Goal: Task Accomplishment & Management: Complete application form

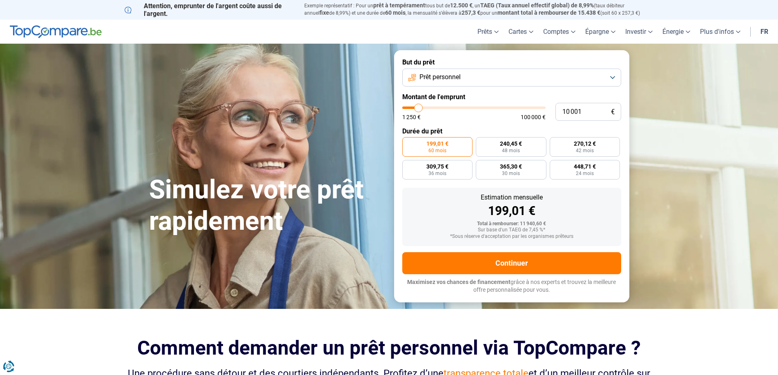
type input "9 500"
type input "9500"
type input "9 750"
type input "9750"
type input "10 250"
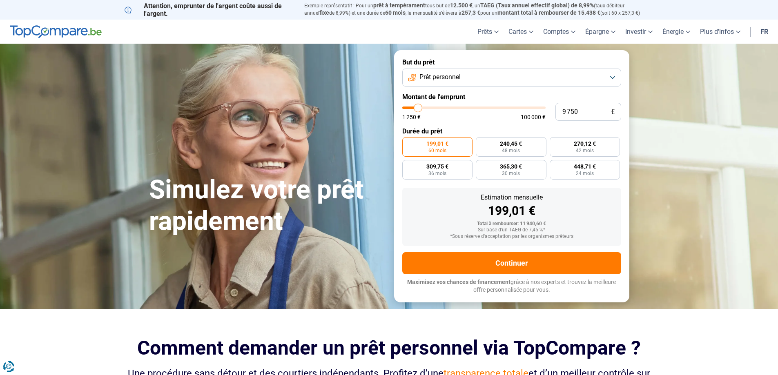
type input "10250"
type input "11 250"
type input "11250"
type input "12 000"
type input "12000"
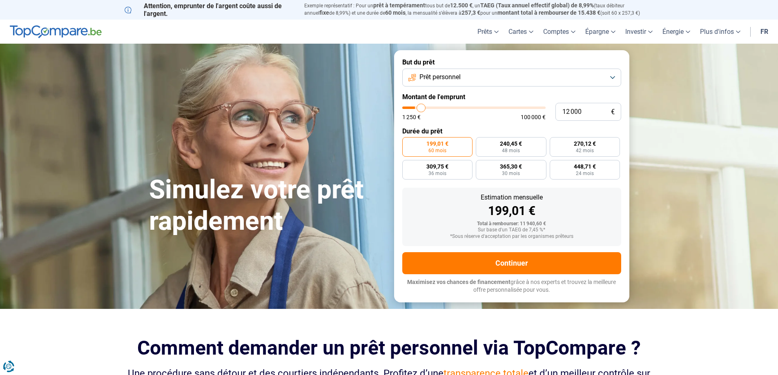
type input "13 250"
type input "13250"
type input "15 000"
type input "15000"
type input "16 250"
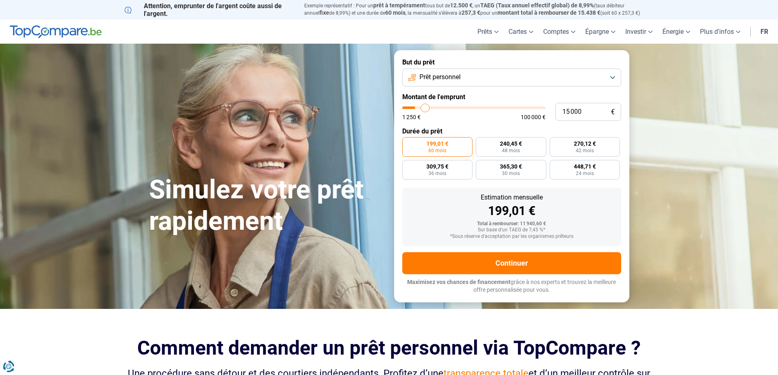
type input "16250"
type input "17 500"
type input "17500"
type input "18 500"
type input "18500"
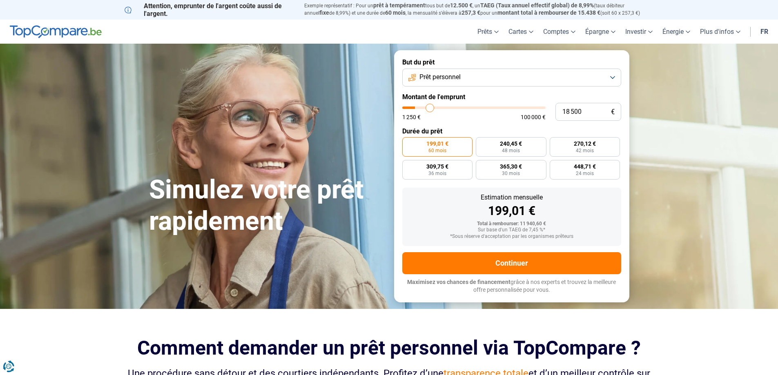
type input "19 250"
type input "19250"
type input "20 750"
type input "20750"
type input "22 250"
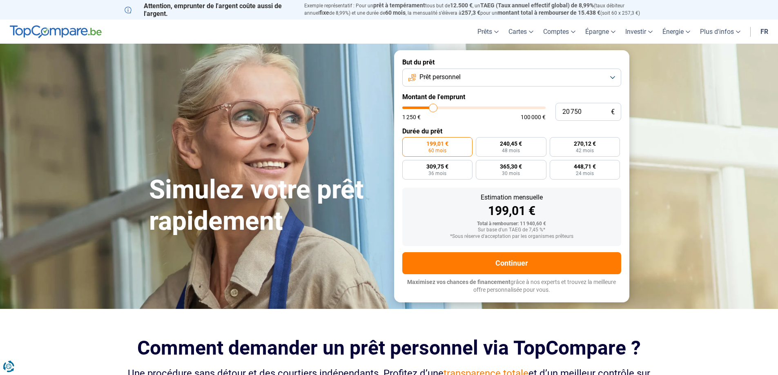
type input "22250"
type input "23 500"
type input "23500"
type input "24 750"
type input "24750"
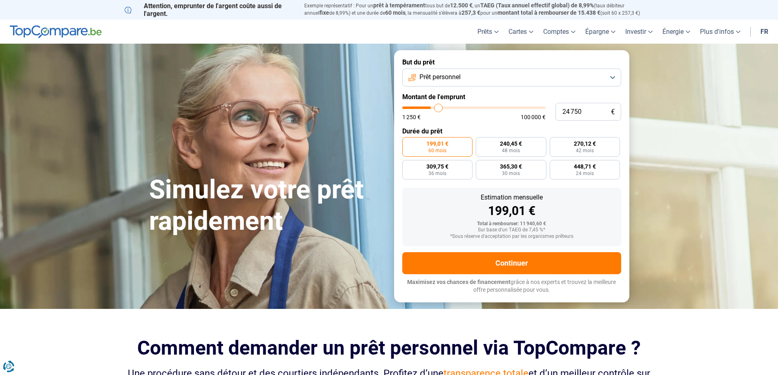
type input "26 000"
type input "26000"
type input "26 750"
type input "26750"
type input "27 750"
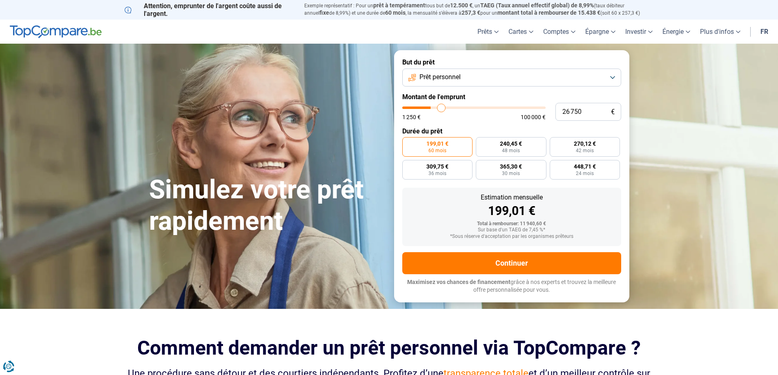
type input "27750"
type input "28 250"
type input "28250"
type input "28 750"
type input "28750"
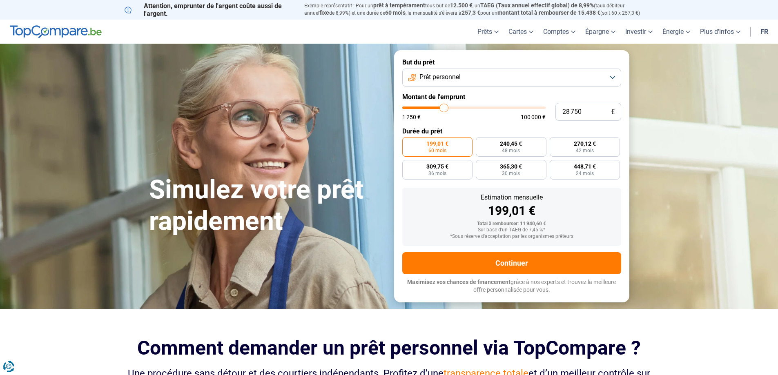
type input "29 000"
type input "29000"
type input "28 750"
type input "28750"
type input "28 000"
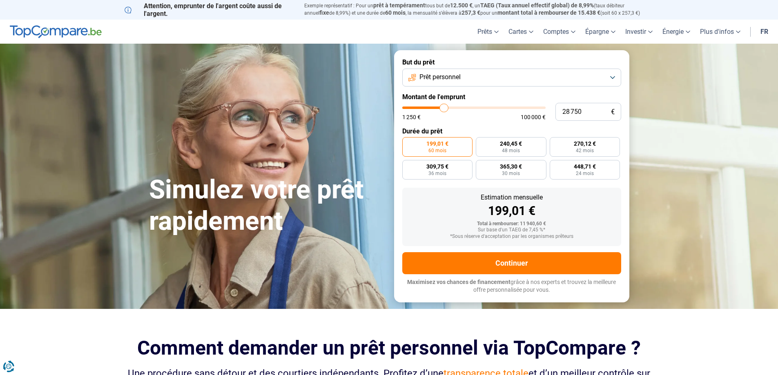
type input "28000"
type input "27 750"
type input "27750"
type input "27 250"
type input "27250"
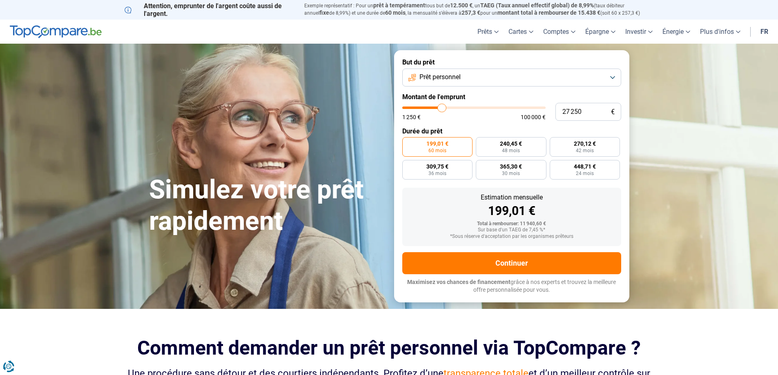
type input "26 500"
type input "26500"
type input "26 000"
type input "26000"
type input "25 000"
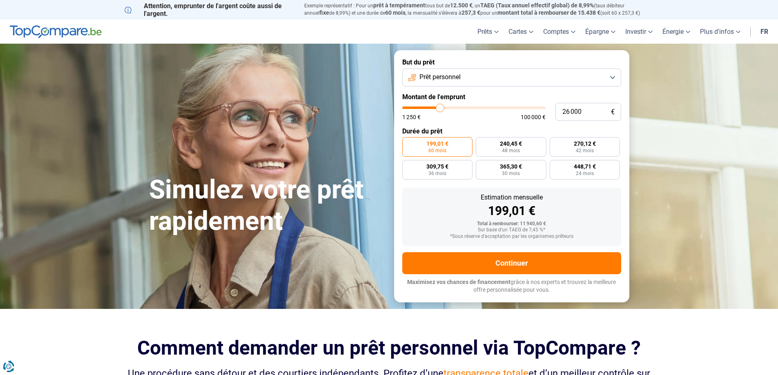
type input "25000"
type input "23 500"
type input "23500"
type input "23 000"
type input "23000"
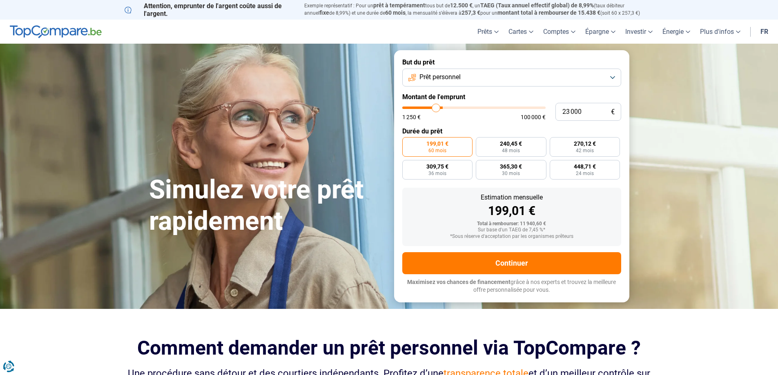
type input "22 000"
type input "22000"
type input "20 500"
type input "20500"
type input "20 000"
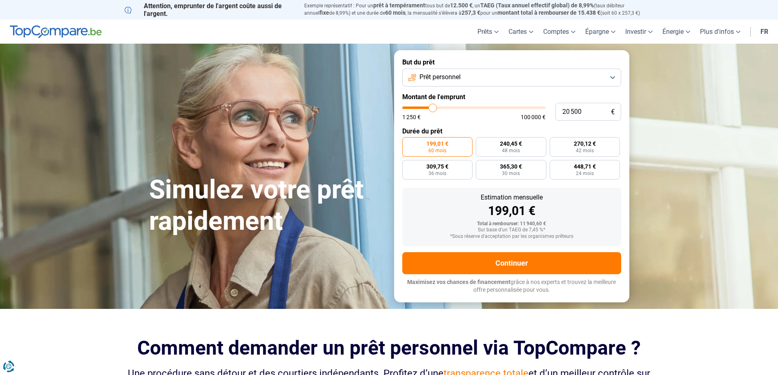
type input "20000"
type input "19 750"
type input "19750"
type input "19 000"
type input "19000"
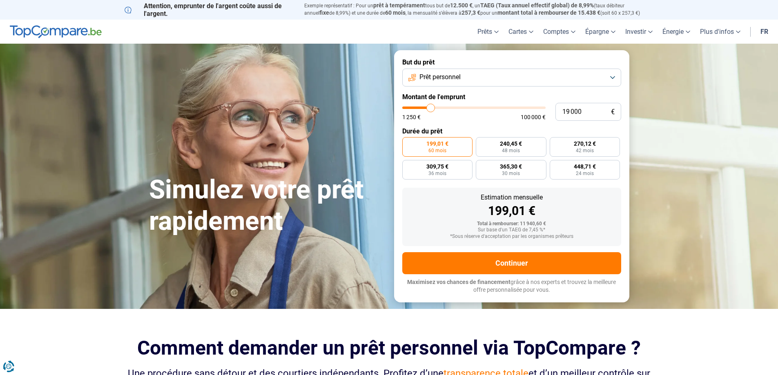
type input "18 750"
type input "18750"
type input "18 000"
type input "18000"
type input "17 750"
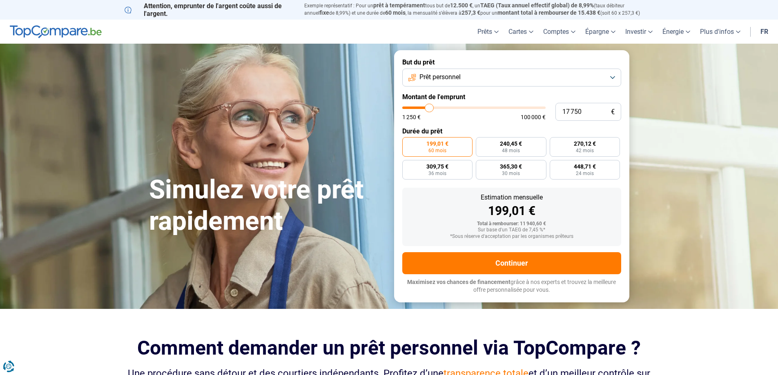
type input "17750"
type input "17 500"
type input "17500"
type input "17 250"
type input "17250"
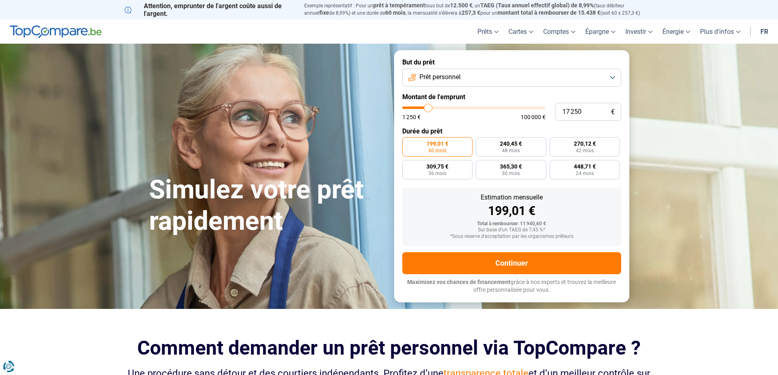
type input "17 000"
type input "17000"
type input "16 500"
type input "16500"
type input "16 000"
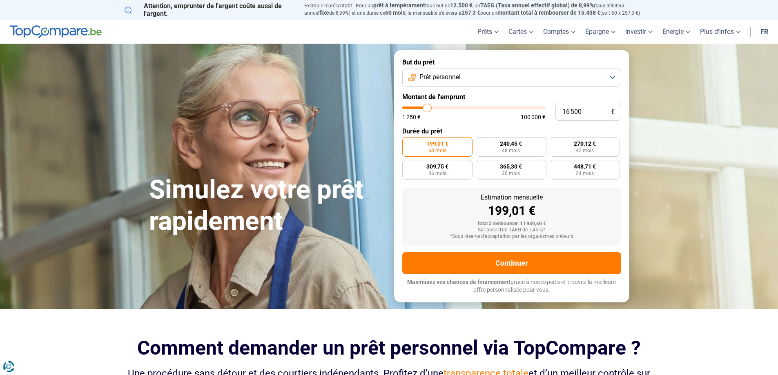
type input "16000"
type input "15 500"
type input "15500"
type input "15 000"
type input "15000"
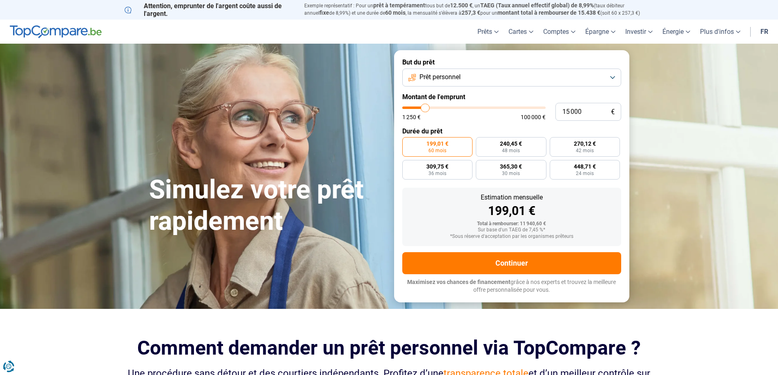
type input "14 750"
type input "14750"
type input "14 500"
type input "14500"
type input "14 250"
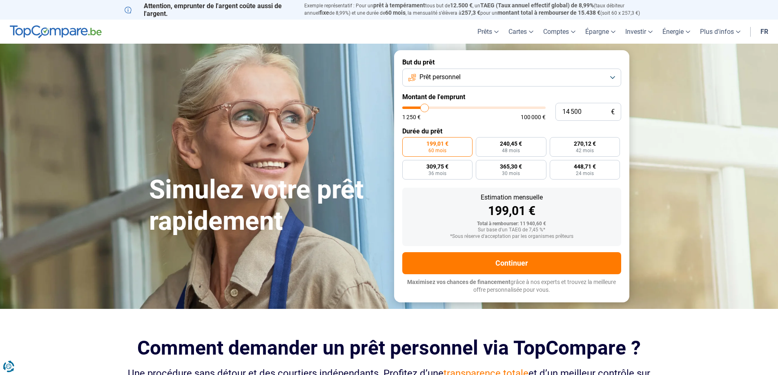
type input "14250"
type input "14 000"
type input "14000"
type input "13 250"
type input "13250"
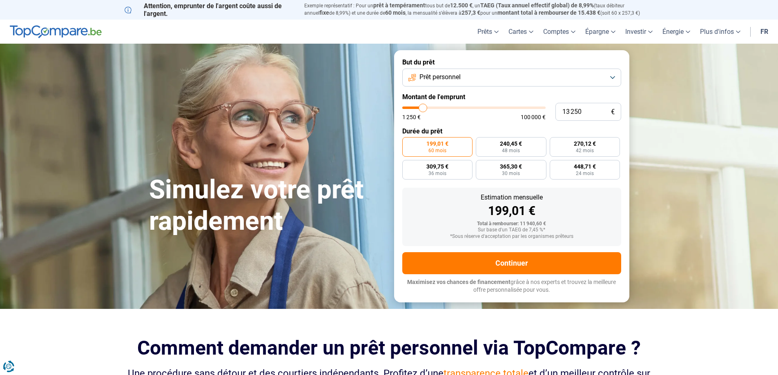
type input "12 750"
type input "12750"
type input "12 500"
type input "12500"
type input "11 500"
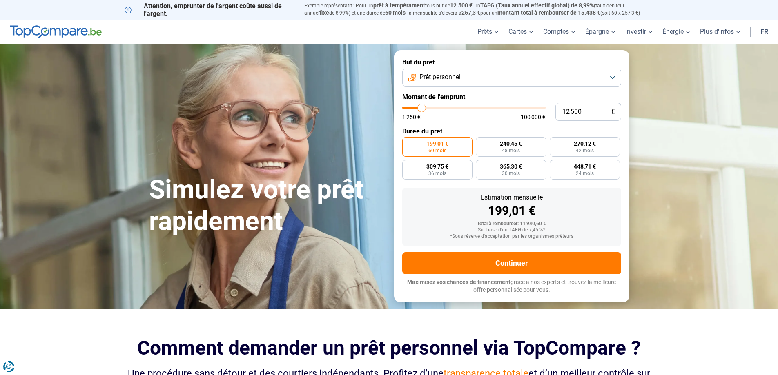
type input "11500"
type input "11 250"
type input "11250"
type input "11 000"
type input "11000"
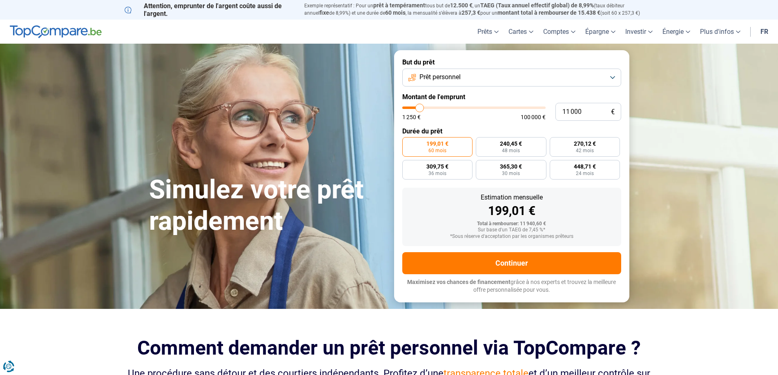
type input "10 500"
type input "10500"
type input "9 750"
type input "9750"
type input "9 000"
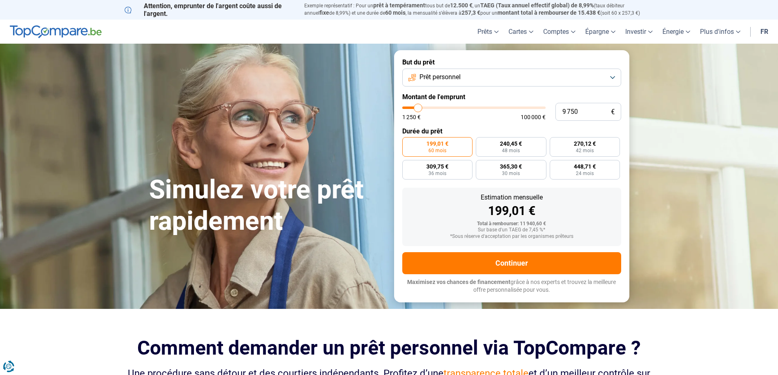
type input "9000"
type input "8 750"
type input "8750"
type input "9 500"
type input "9500"
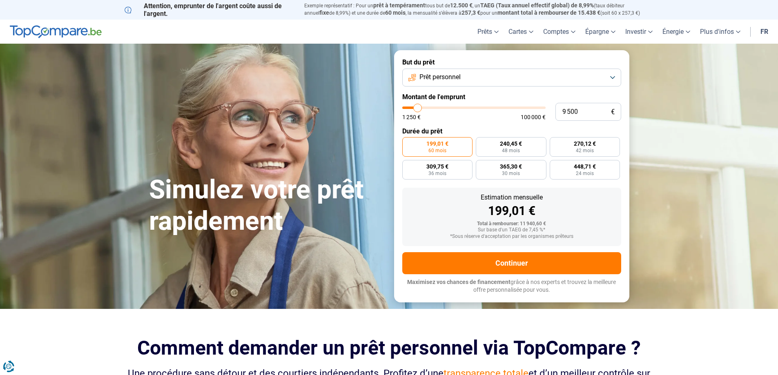
type input "10 000"
type input "10000"
type input "10 500"
type input "10500"
type input "11 250"
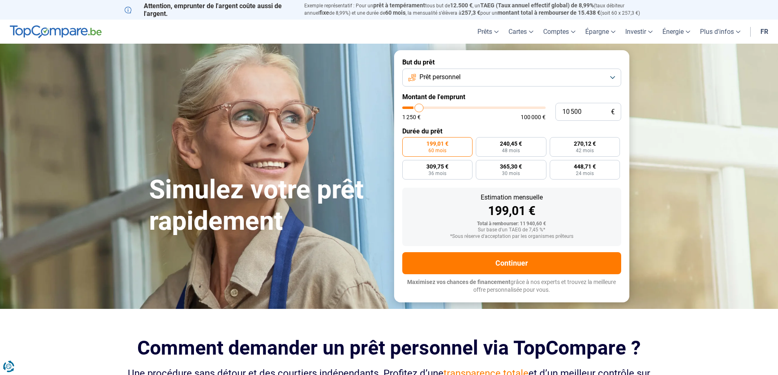
type input "11250"
type input "11 500"
type input "11500"
type input "11 750"
type input "11750"
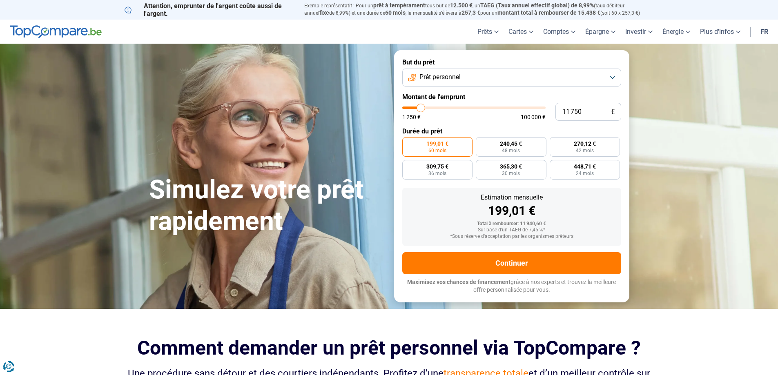
type input "12 500"
type input "12500"
type input "12 750"
type input "12750"
type input "13 000"
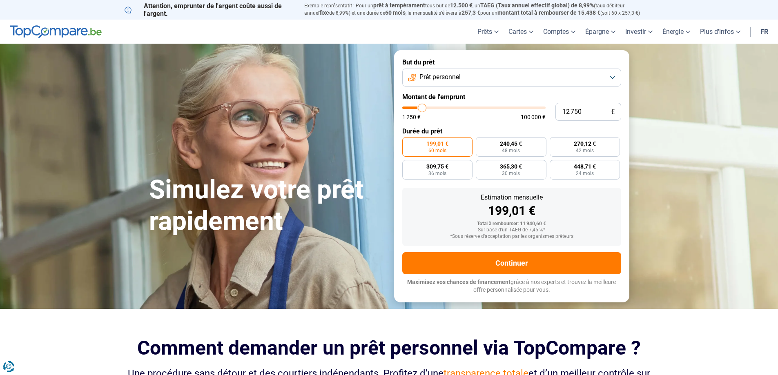
type input "13000"
type input "13 250"
drag, startPoint x: 417, startPoint y: 109, endPoint x: 423, endPoint y: 107, distance: 5.9
type input "13250"
click at [423, 107] on input "range" at bounding box center [473, 108] width 143 height 2
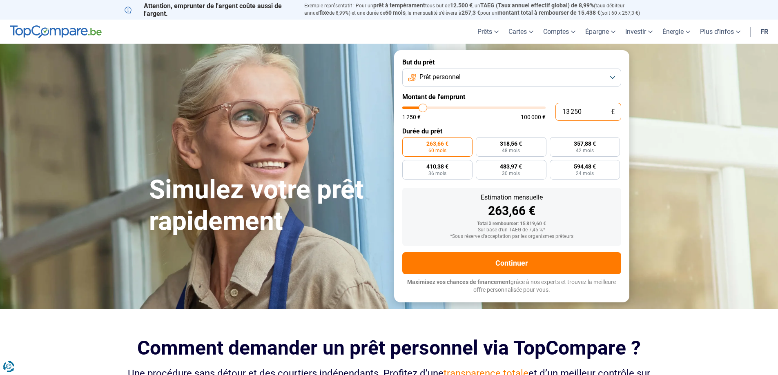
drag, startPoint x: 581, startPoint y: 111, endPoint x: 539, endPoint y: 111, distance: 42.1
click at [539, 111] on div "13 250 € 1 250 € 100 000 €" at bounding box center [511, 112] width 219 height 18
type input "1"
type input "1250"
type input "10"
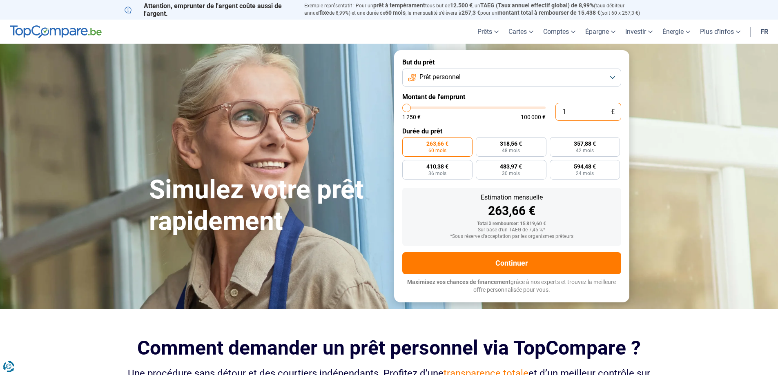
type input "1250"
type input "100"
type input "1250"
type input "1 000"
type input "1250"
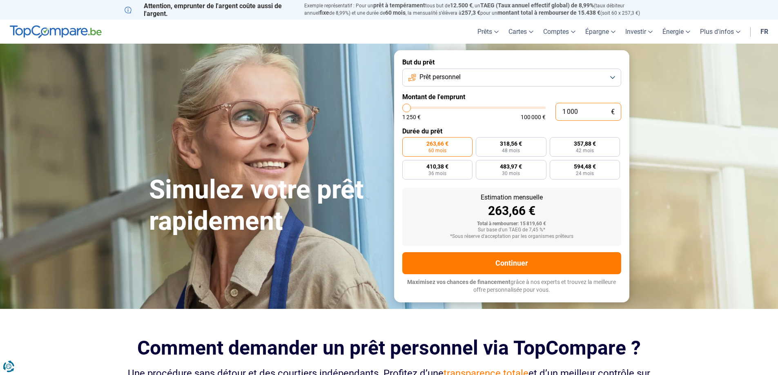
type input "10 000"
type input "10000"
type input "10 000"
radio input "true"
click at [436, 144] on span "240,42 €" at bounding box center [437, 144] width 22 height 6
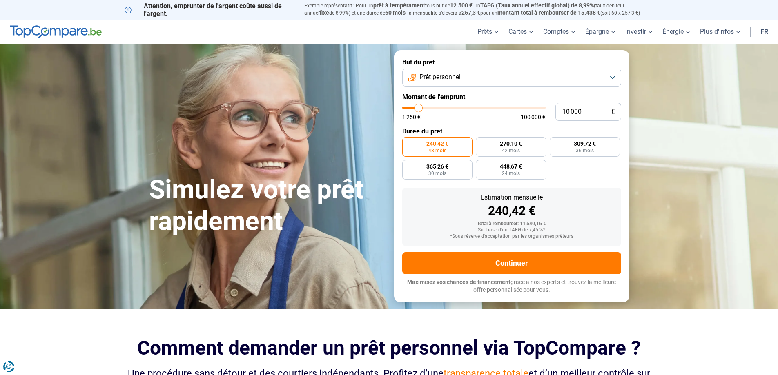
click at [407, 142] on input "240,42 € 48 mois" at bounding box center [404, 139] width 5 height 5
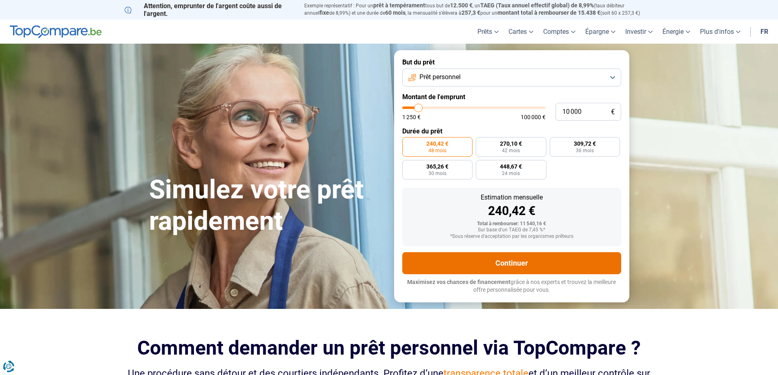
click at [515, 264] on button "Continuer" at bounding box center [511, 263] width 219 height 22
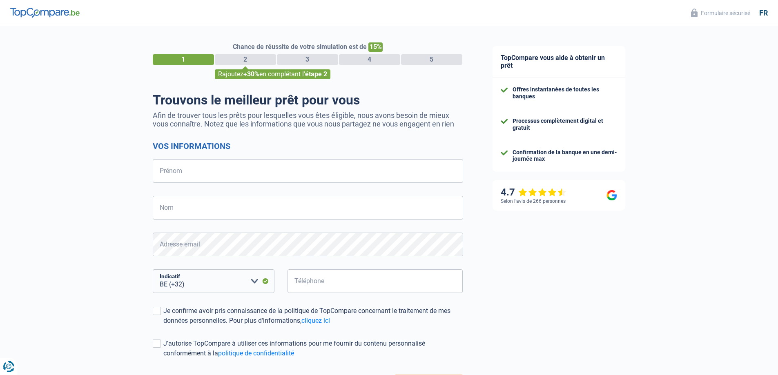
select select "32"
